Goal: Contribute content: Add original content to the website for others to see

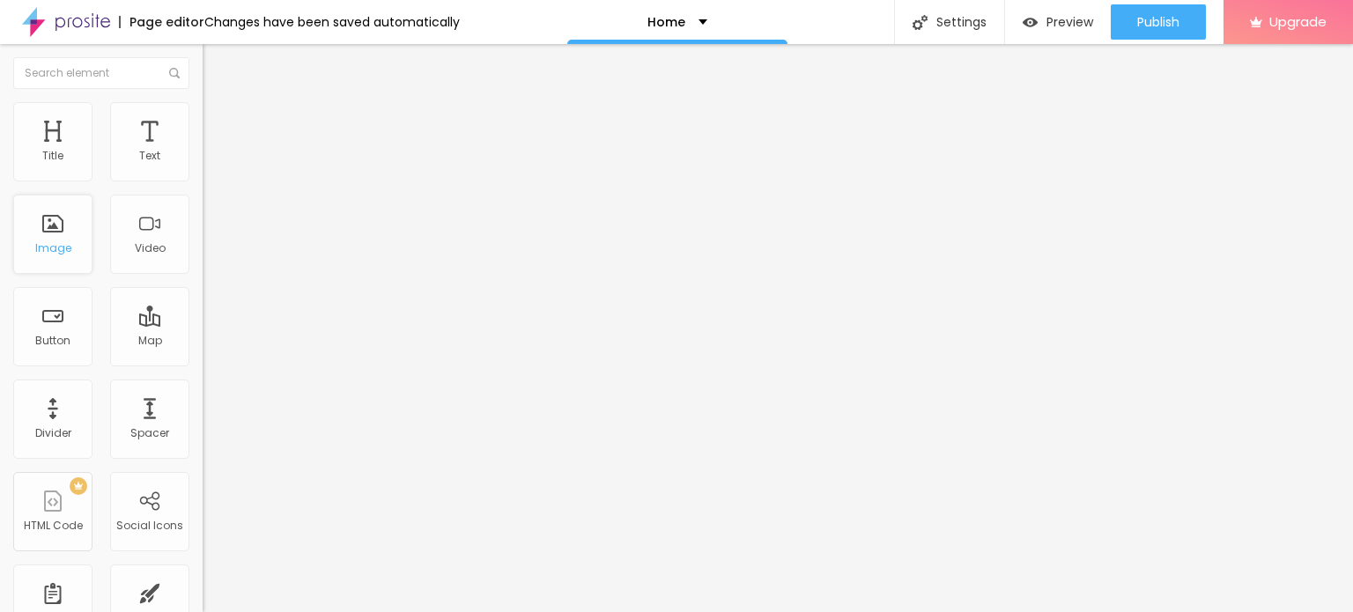
click at [54, 236] on div "Image" at bounding box center [52, 234] width 79 height 79
click at [203, 166] on input "Click me" at bounding box center [308, 157] width 211 height 18
paste input "Whatsapp Now 📞 [PHONE_NUMBER]"
type input "Whatsapp Now 📞 [PHONE_NUMBER]"
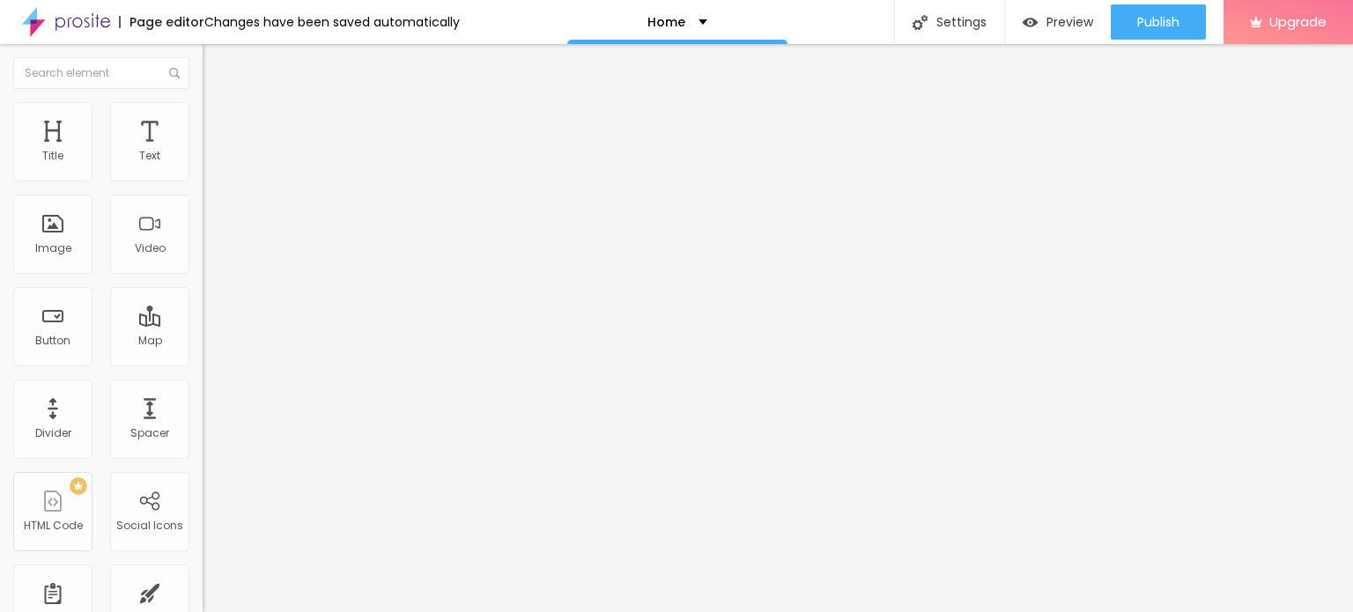
scroll to position [0, 0]
click at [203, 363] on input "https://" at bounding box center [308, 354] width 211 height 18
paste input "[DOMAIN_NAME][URL]"
type input "[URL][DOMAIN_NAME]"
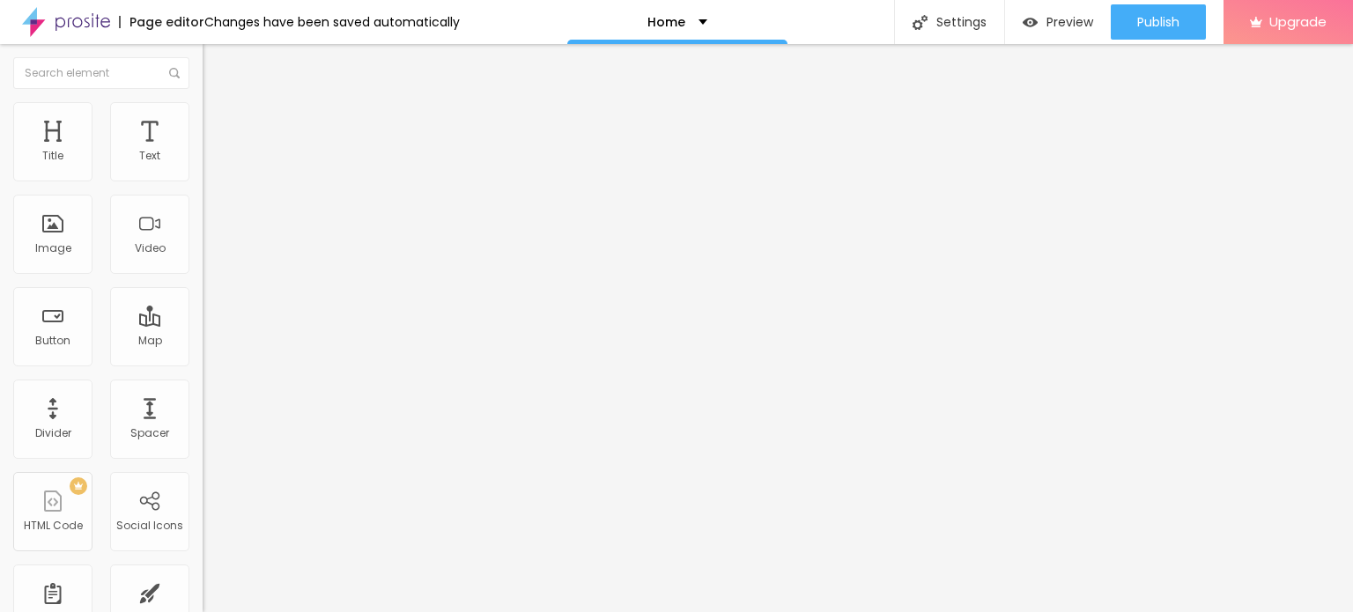
scroll to position [0, 0]
click at [203, 391] on div "Open in new tab" at bounding box center [304, 389] width 203 height 9
click at [203, 151] on span "Add image" at bounding box center [239, 143] width 72 height 15
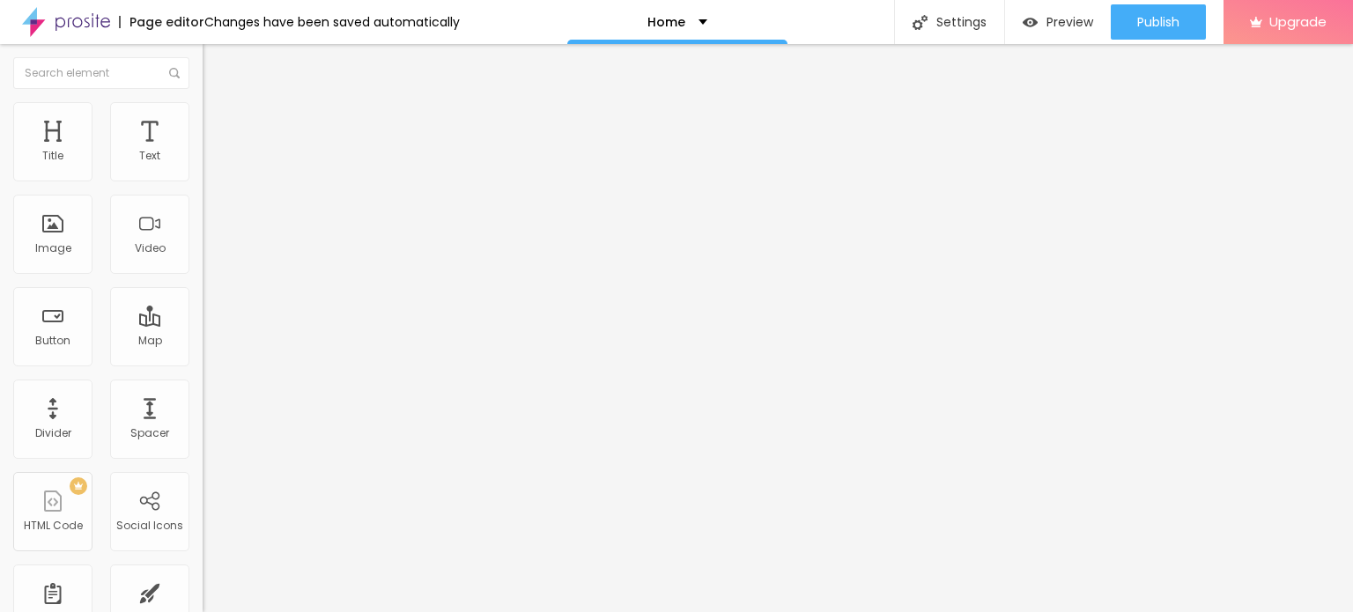
click at [203, 151] on span "Change image" at bounding box center [250, 143] width 94 height 15
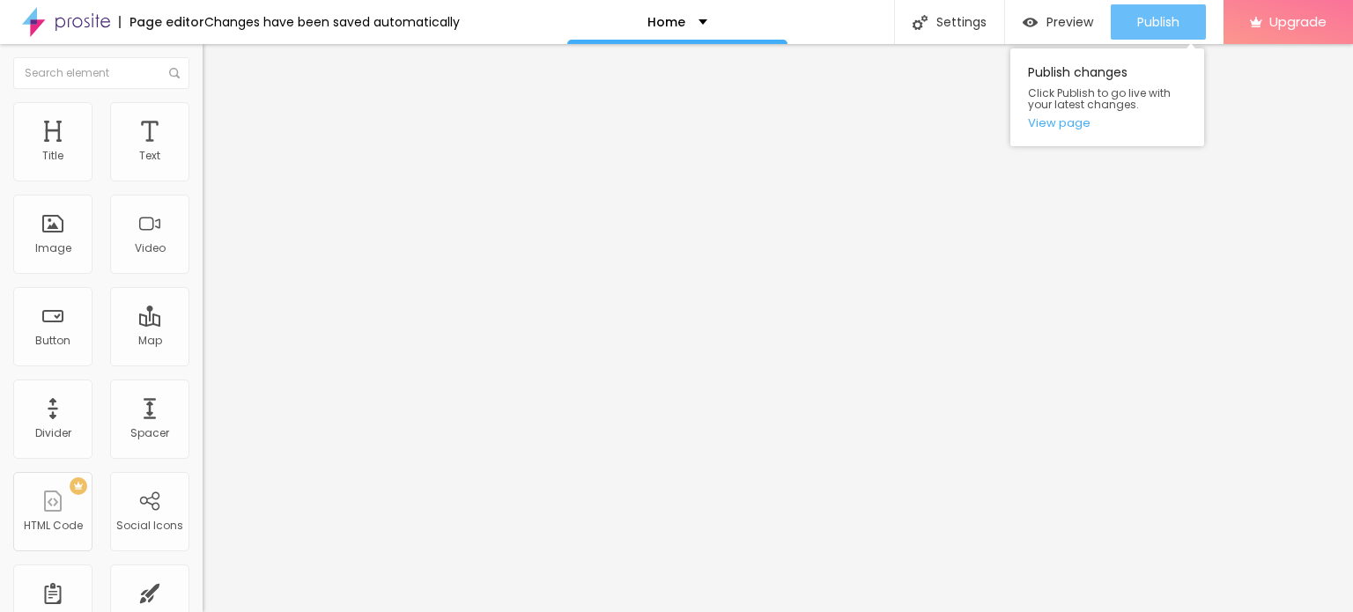
click at [1180, 20] on button "Publish" at bounding box center [1157, 21] width 95 height 35
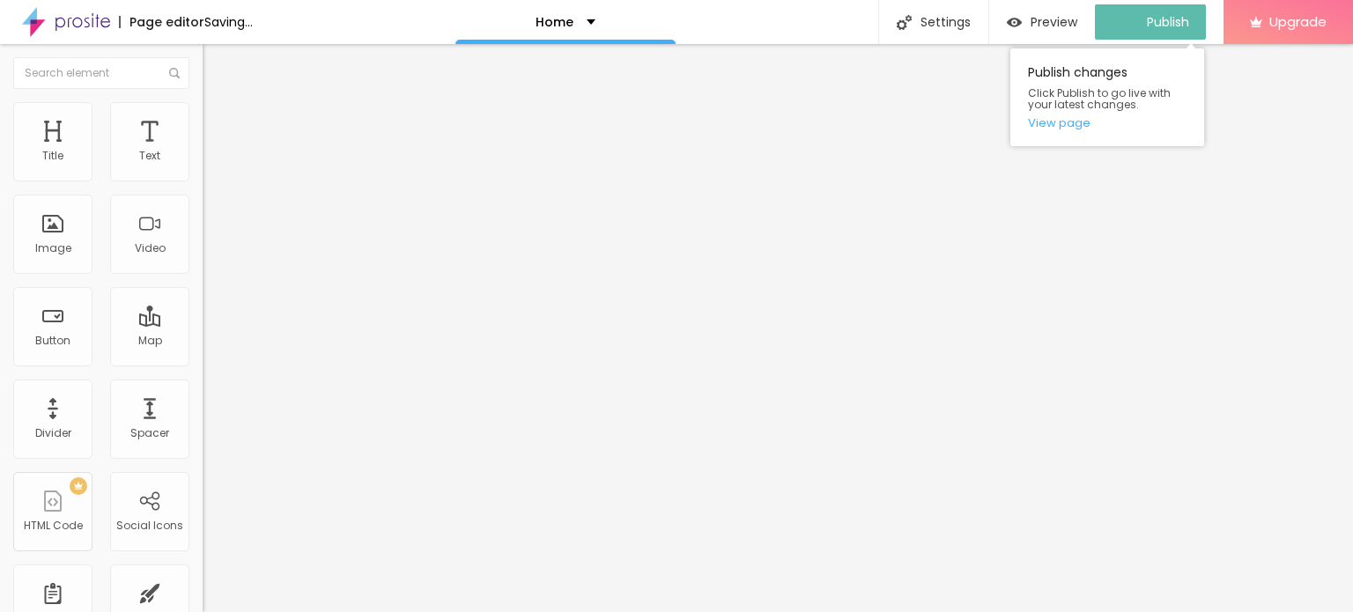
click at [1051, 130] on div "Publish changes Click Publish to go live with your latest changes. View page" at bounding box center [1107, 97] width 194 height 98
click at [1051, 120] on link "View page" at bounding box center [1107, 122] width 159 height 11
